Goal: Task Accomplishment & Management: Use online tool/utility

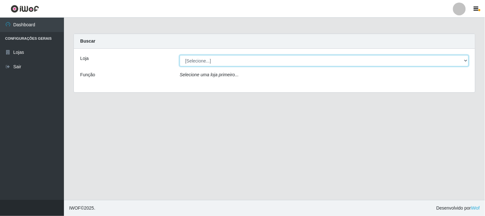
click at [204, 59] on select "[Selecione...] Rede Compras Supermercados - LOJA 1" at bounding box center [324, 60] width 289 height 11
select select "158"
click at [180, 55] on select "[Selecione...] Rede Compras Supermercados - LOJA 1" at bounding box center [324, 60] width 289 height 11
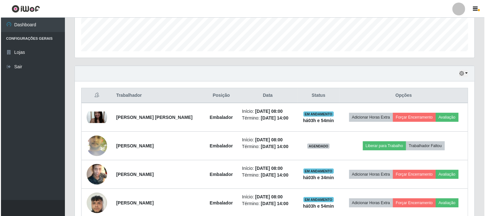
scroll to position [213, 0]
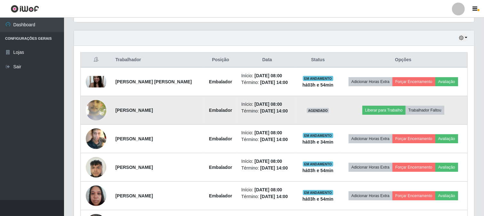
click at [88, 110] on img at bounding box center [96, 109] width 20 height 45
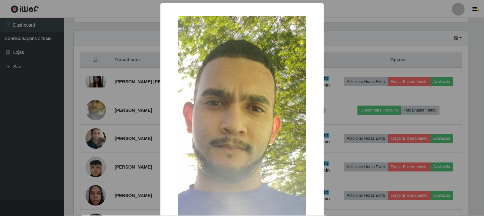
scroll to position [132, 396]
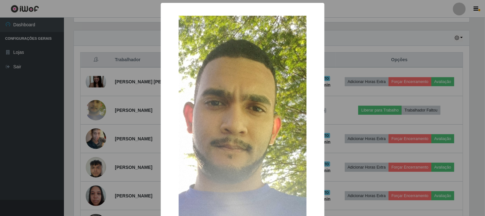
click at [120, 54] on div "× OK Cancel" at bounding box center [242, 108] width 485 height 216
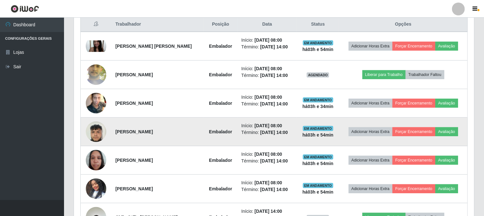
scroll to position [319754, 319487]
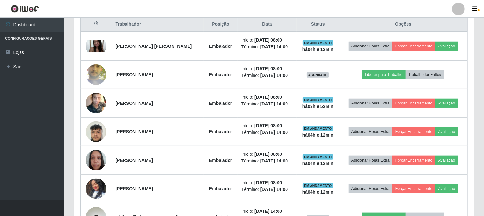
click at [434, 11] on header "Perfil Alterar Senha Sair" at bounding box center [242, 9] width 484 height 18
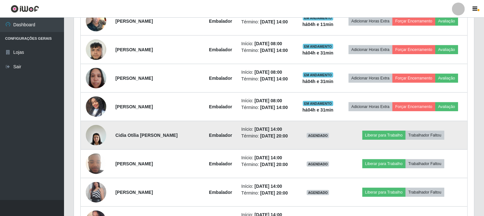
scroll to position [295, 0]
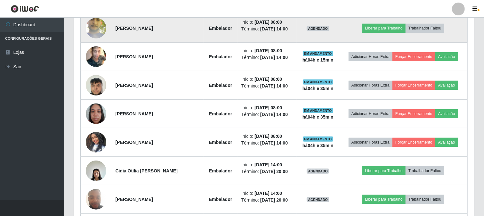
click at [93, 32] on img at bounding box center [96, 27] width 20 height 45
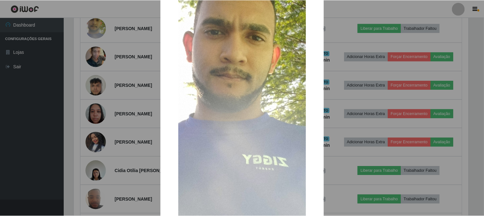
scroll to position [107, 0]
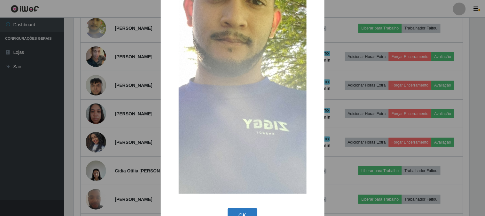
click at [240, 211] on button "OK" at bounding box center [243, 215] width 30 height 15
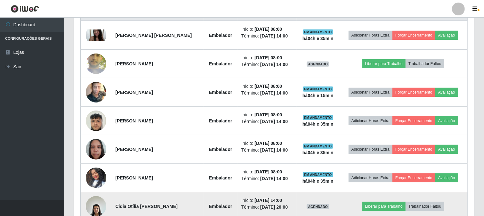
scroll to position [224, 0]
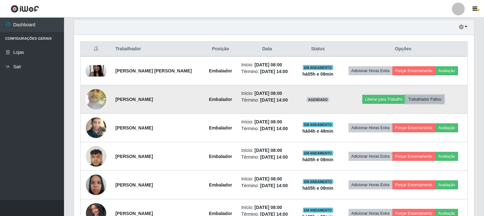
click at [421, 101] on button "Trabalhador Faltou" at bounding box center [424, 99] width 39 height 9
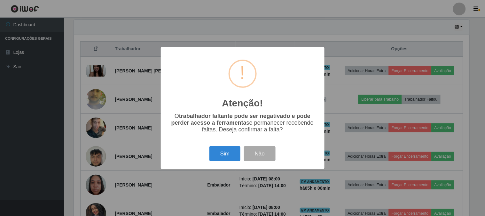
click at [360, 29] on div "Atenção! × O trabalhador faltante pode ser negativado e pode perder acesso a fe…" at bounding box center [242, 108] width 485 height 216
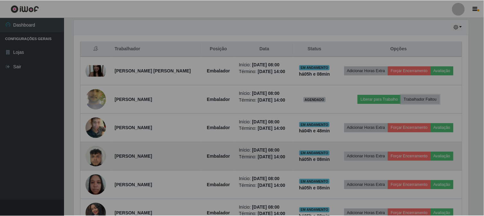
scroll to position [132, 400]
